Goal: Navigation & Orientation: Find specific page/section

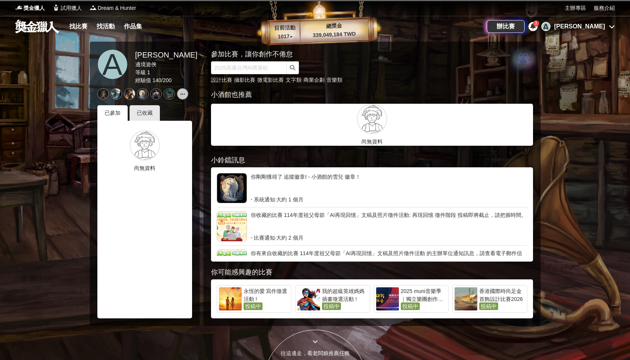
click at [584, 28] on div "[PERSON_NAME]" at bounding box center [579, 26] width 51 height 9
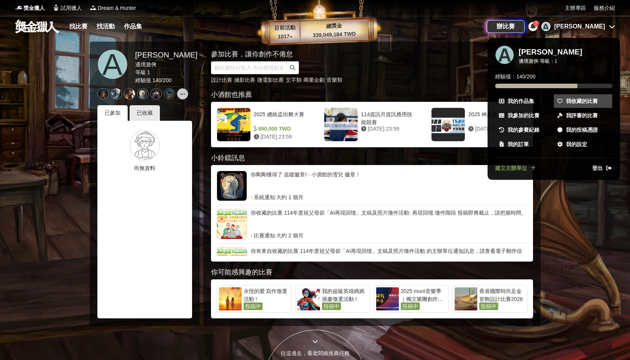
click at [587, 104] on span "我收藏的比賽" at bounding box center [582, 101] width 32 height 8
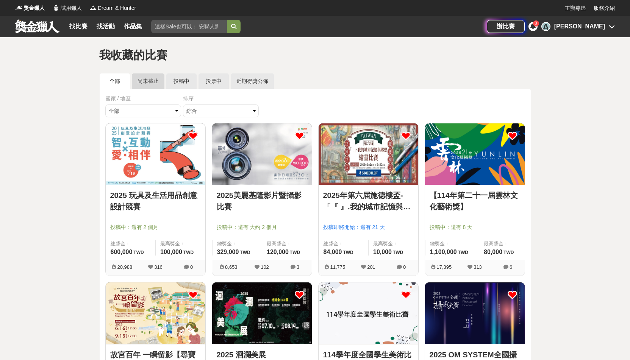
click at [148, 80] on link "尚未截止" at bounding box center [148, 81] width 33 height 16
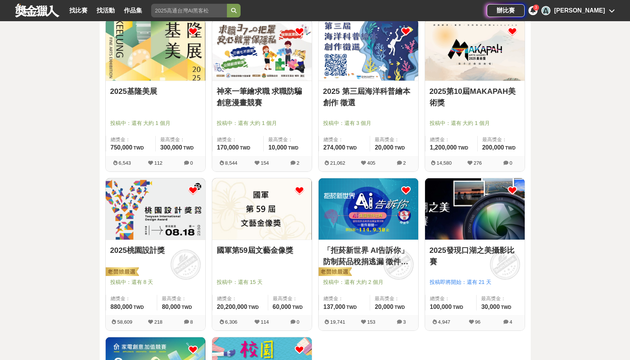
scroll to position [401, 0]
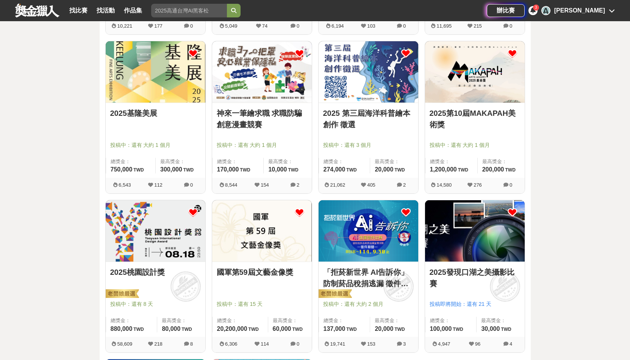
click at [252, 236] on img at bounding box center [262, 230] width 100 height 61
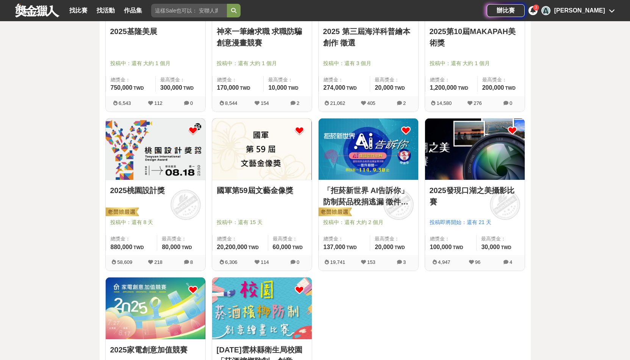
scroll to position [481, 0]
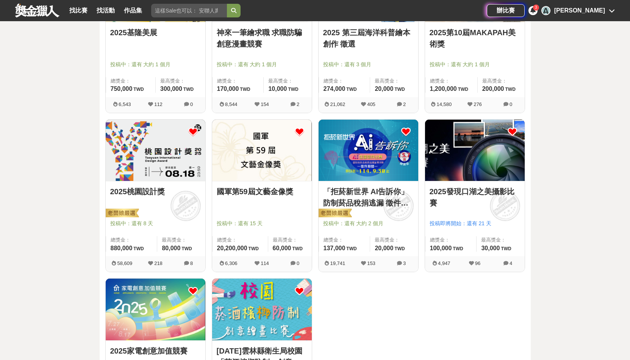
click at [458, 155] on img at bounding box center [475, 150] width 100 height 61
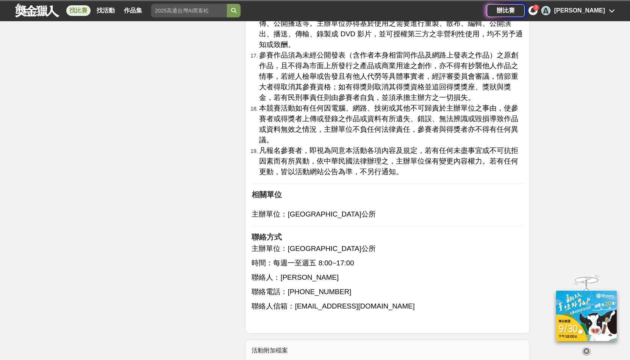
scroll to position [1675, 0]
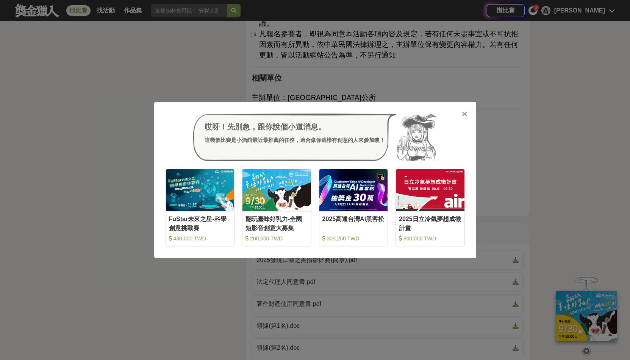
click at [465, 113] on icon at bounding box center [465, 114] width 6 height 8
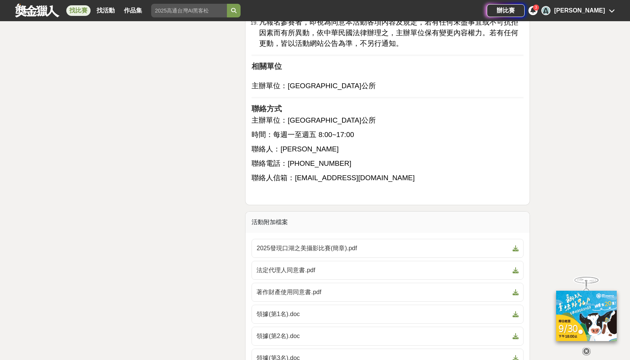
scroll to position [1703, 0]
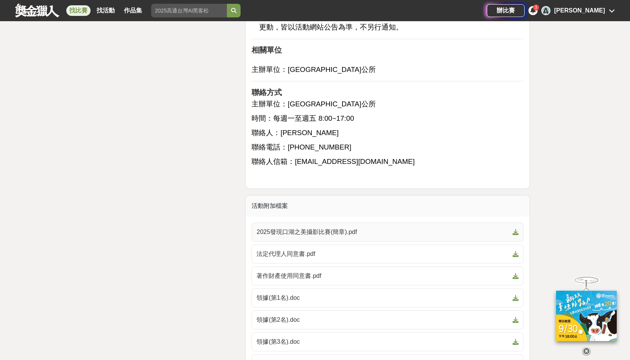
click at [403, 228] on span "2025發現口湖之美攝影比賽(簡章).pdf" at bounding box center [382, 232] width 253 height 9
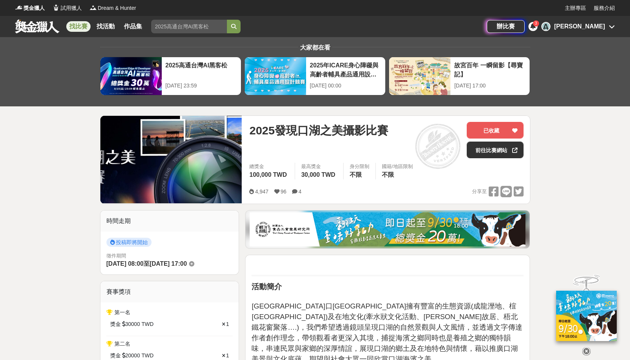
scroll to position [0, 0]
click at [33, 26] on link at bounding box center [37, 26] width 46 height 14
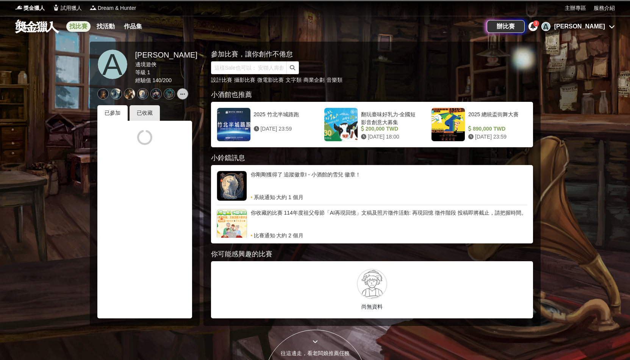
click at [79, 25] on link "找比賽" at bounding box center [78, 26] width 24 height 11
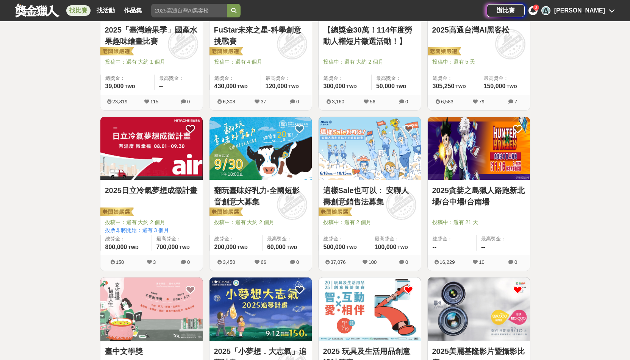
scroll to position [208, 0]
